Goal: Information Seeking & Learning: Learn about a topic

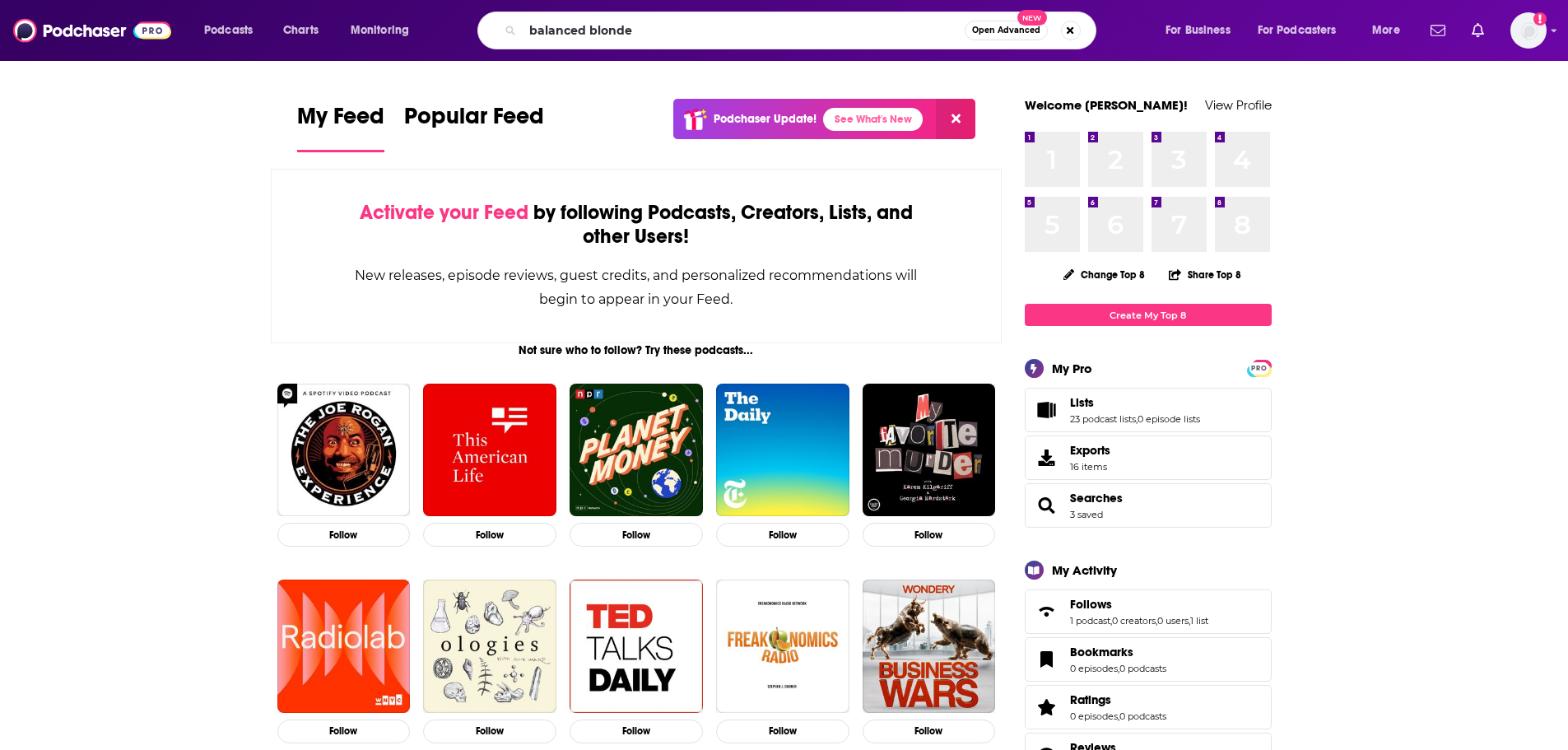
type input "balanced blonde"
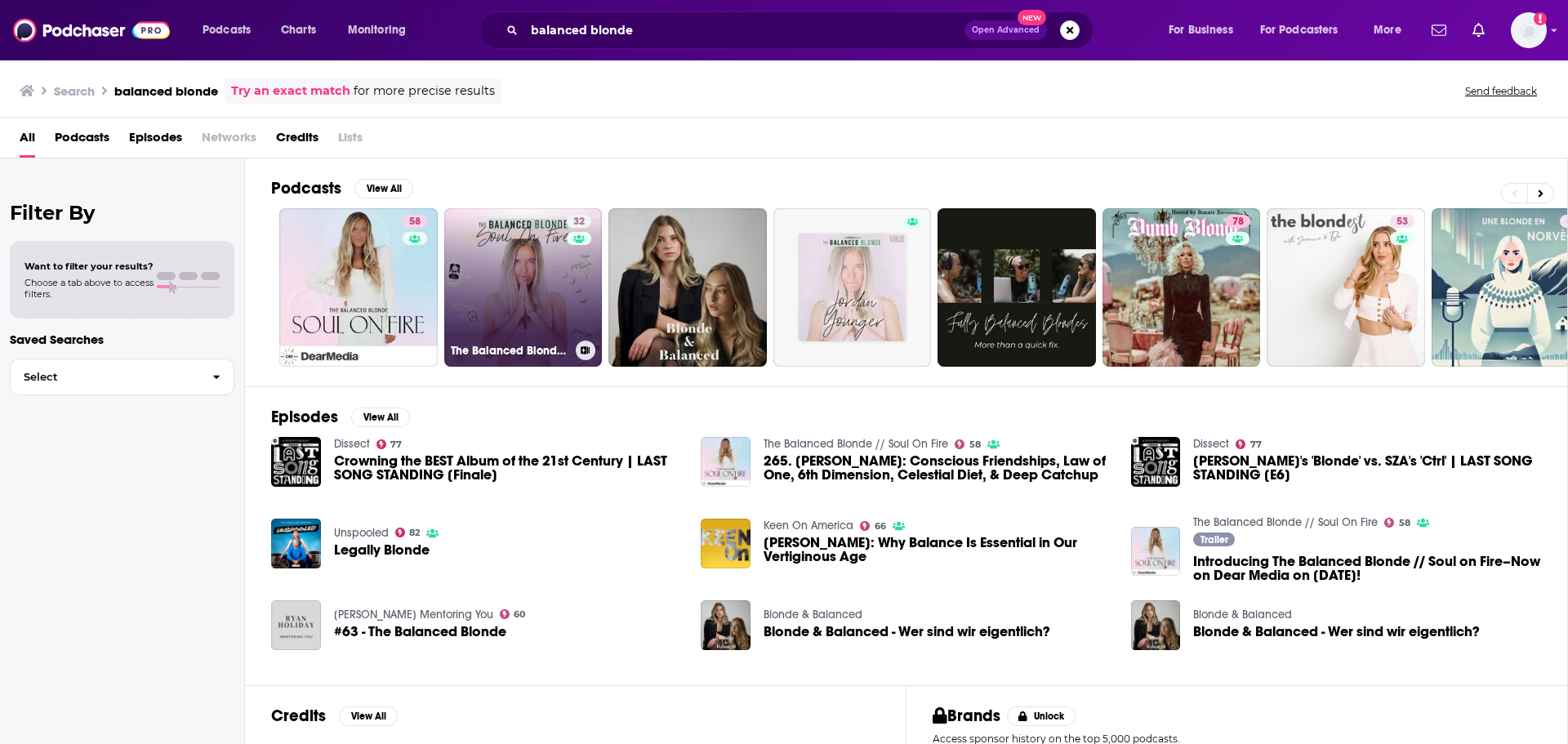
click at [513, 313] on link "32 The Balanced Blonde Podcast // Soul On Fire" at bounding box center [523, 288] width 159 height 159
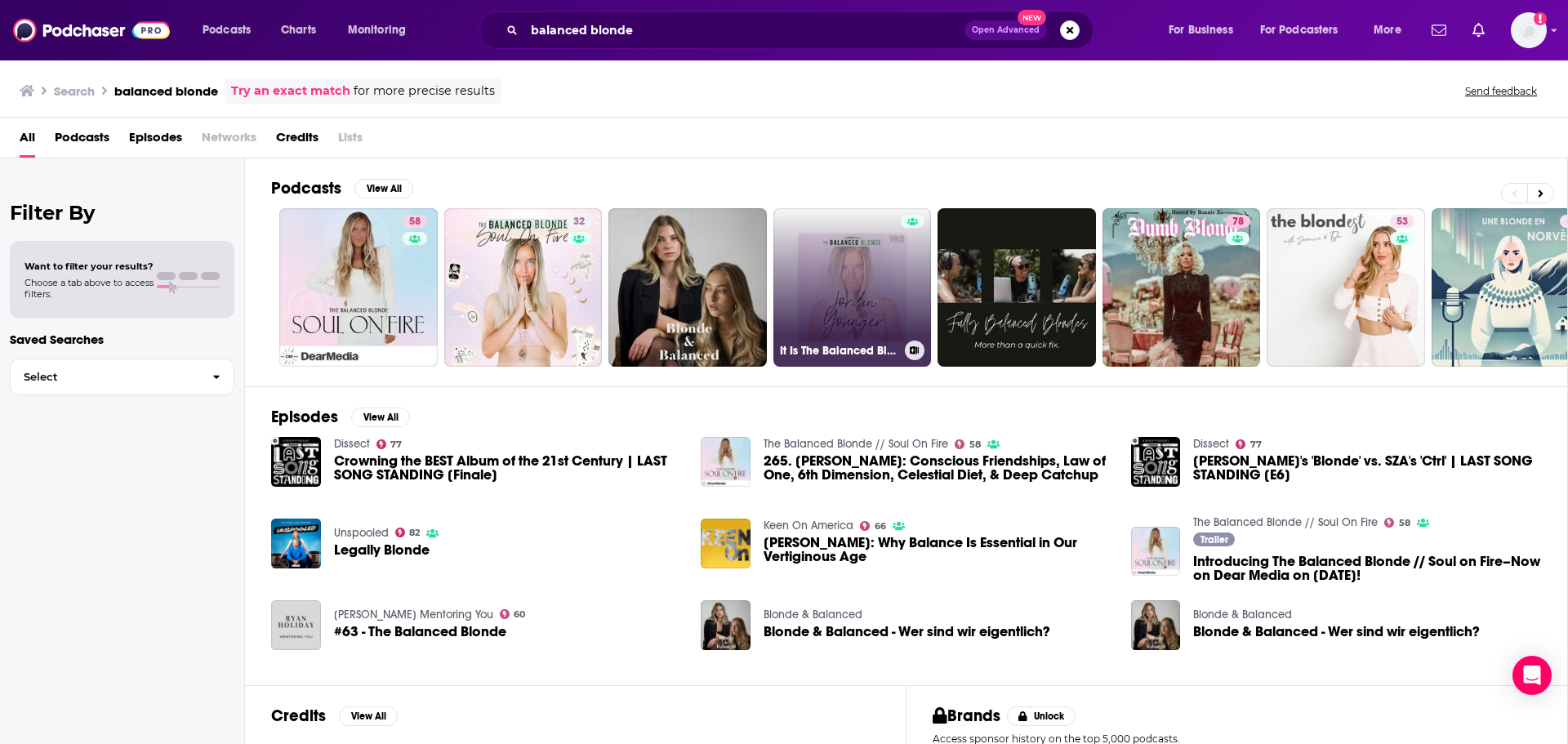
click at [857, 295] on link "It Is The Balanced Blonde" at bounding box center [853, 288] width 159 height 159
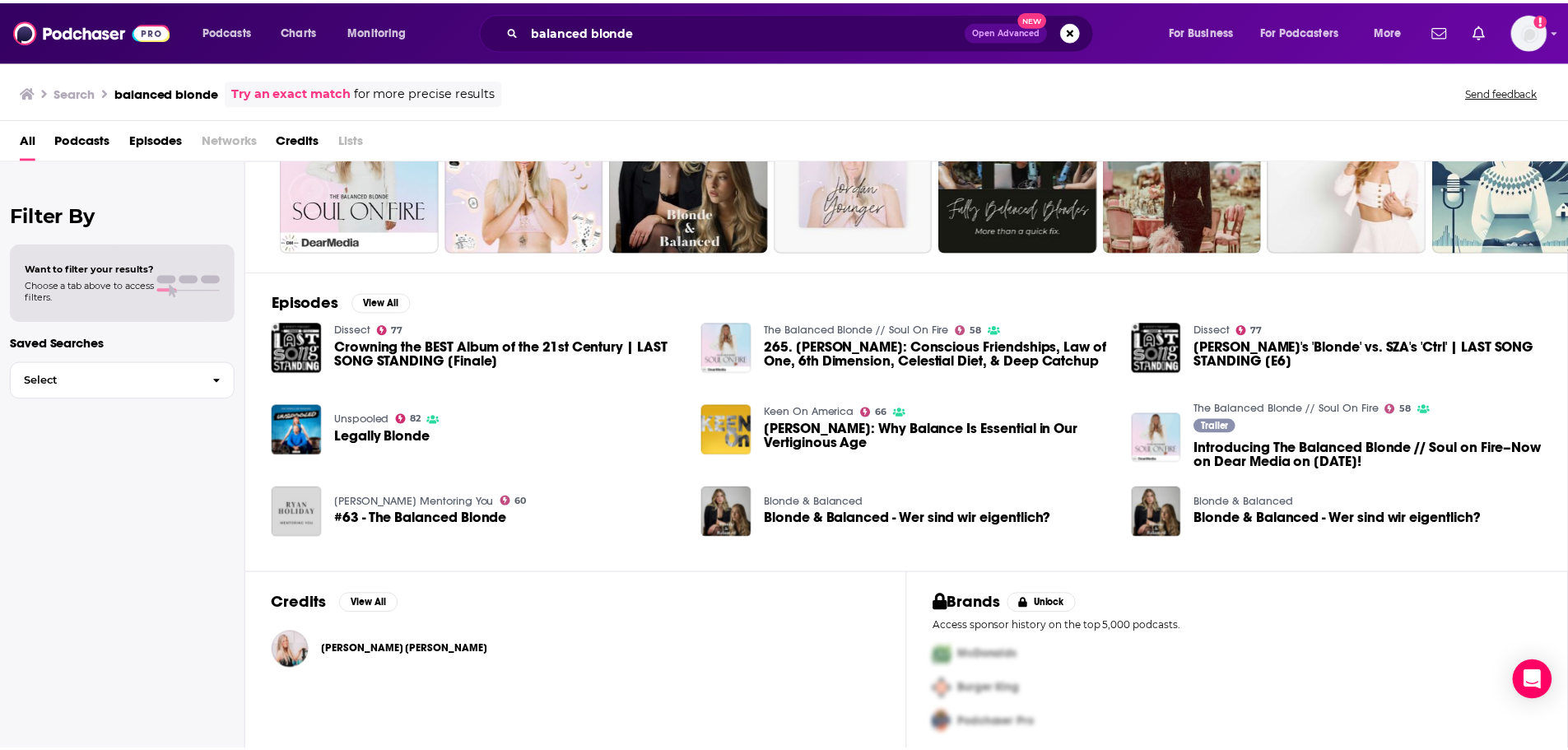
scroll to position [126, 0]
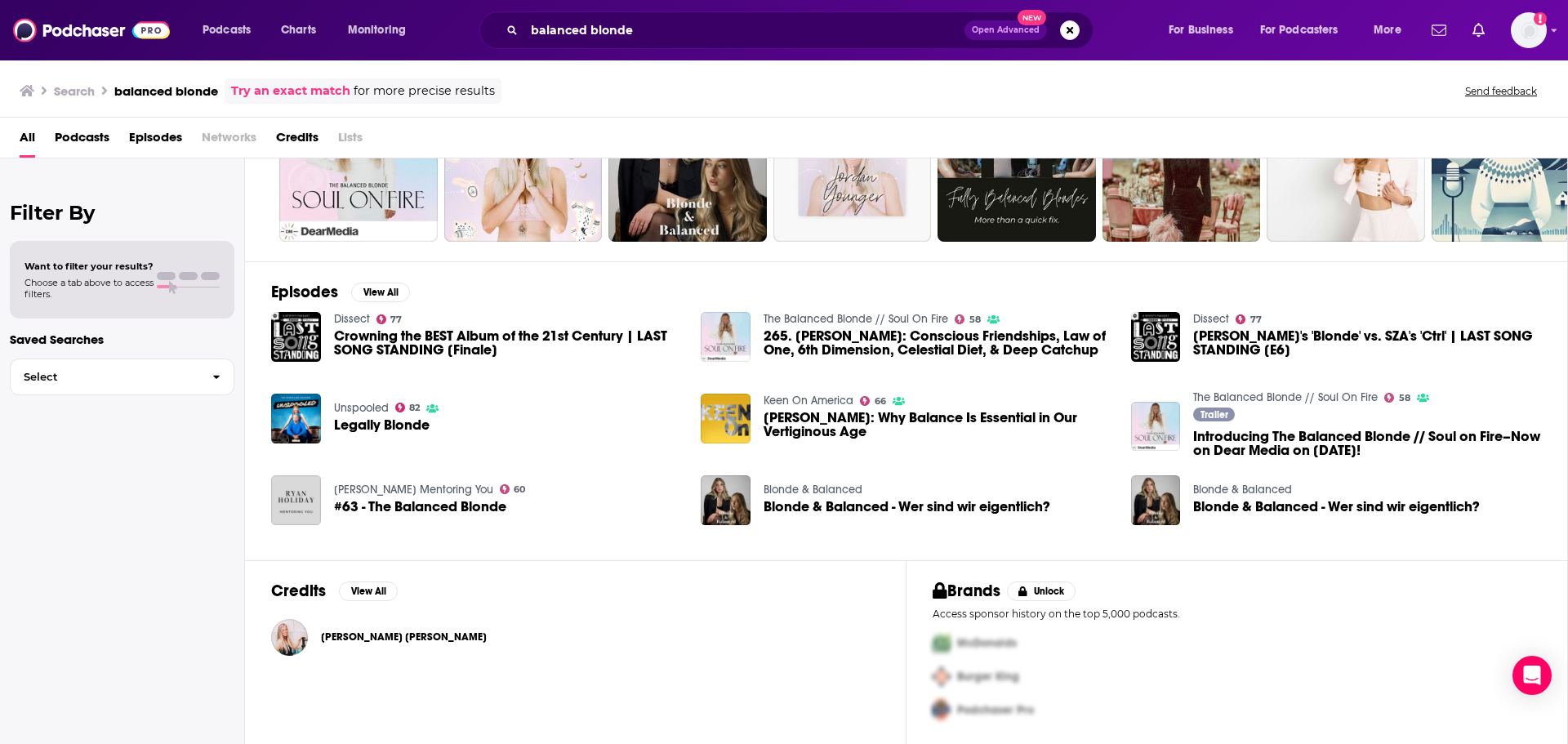
click at [395, 632] on span "[PERSON_NAME] [PERSON_NAME]" at bounding box center [404, 637] width 166 height 13
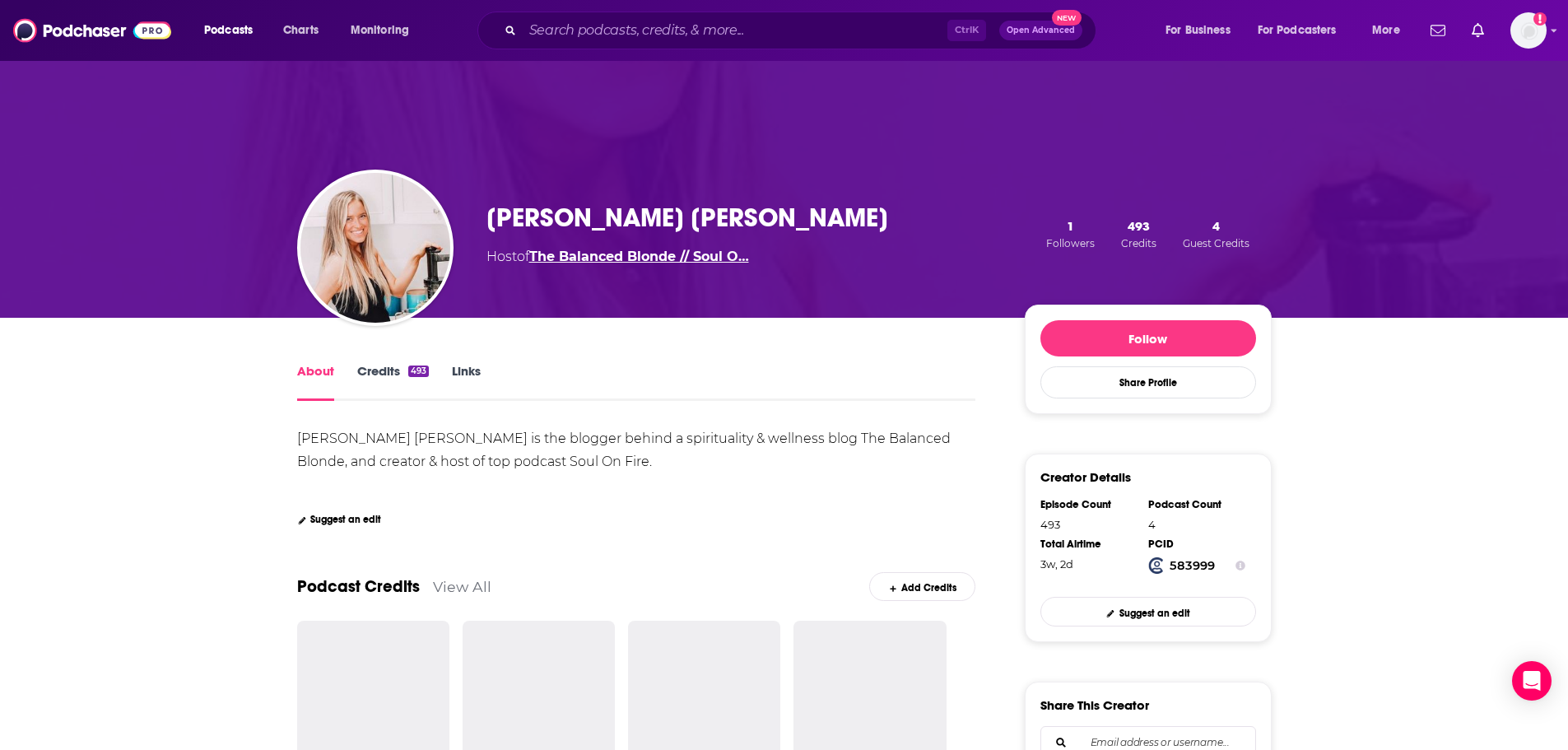
click at [626, 260] on link "The Balanced Blonde // Soul O…" at bounding box center [639, 256] width 220 height 16
